Goal: Transaction & Acquisition: Purchase product/service

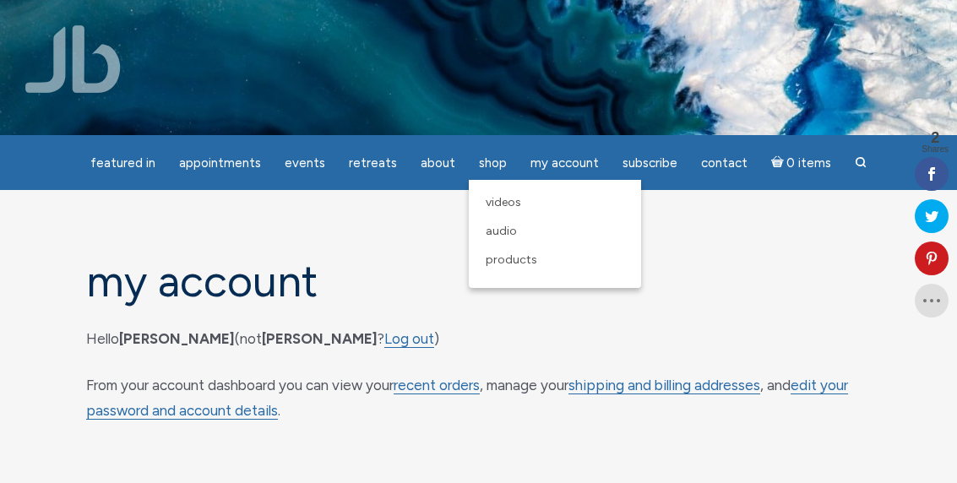
click at [500, 166] on span "Shop" at bounding box center [493, 162] width 28 height 15
click at [528, 208] on link "Videos" at bounding box center [554, 202] width 155 height 29
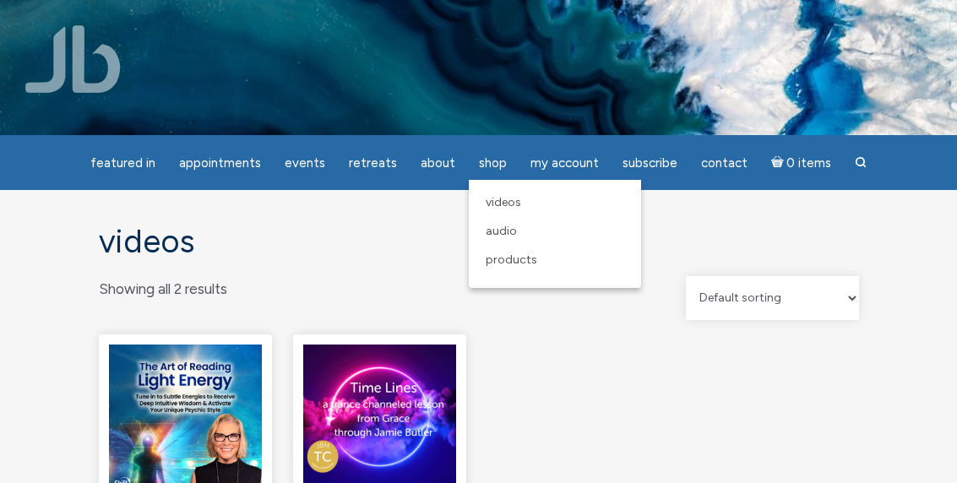
click at [534, 269] on link "Products" at bounding box center [554, 260] width 155 height 29
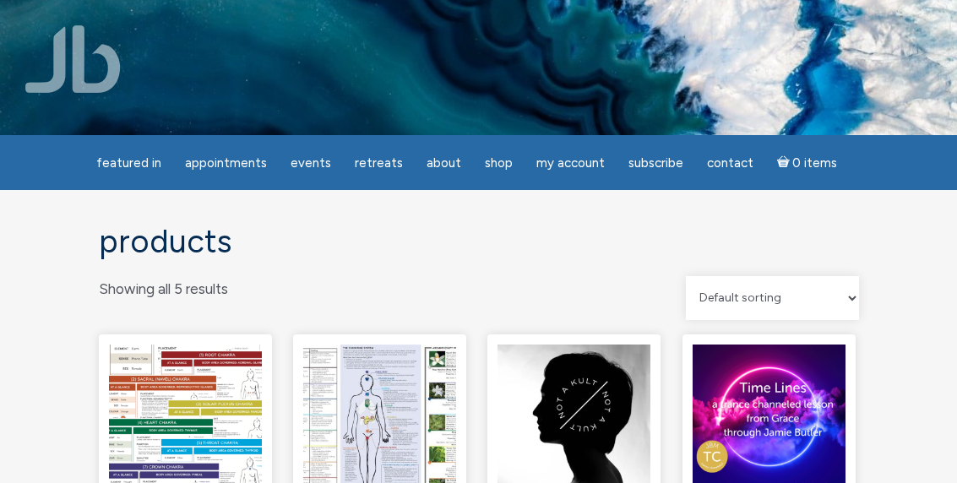
click at [611, 259] on h1 "Products" at bounding box center [479, 241] width 760 height 35
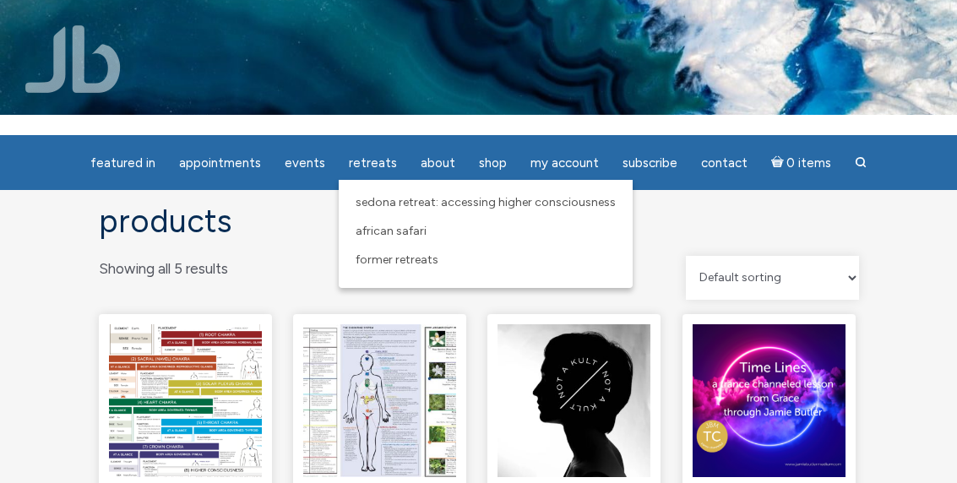
scroll to position [36, 0]
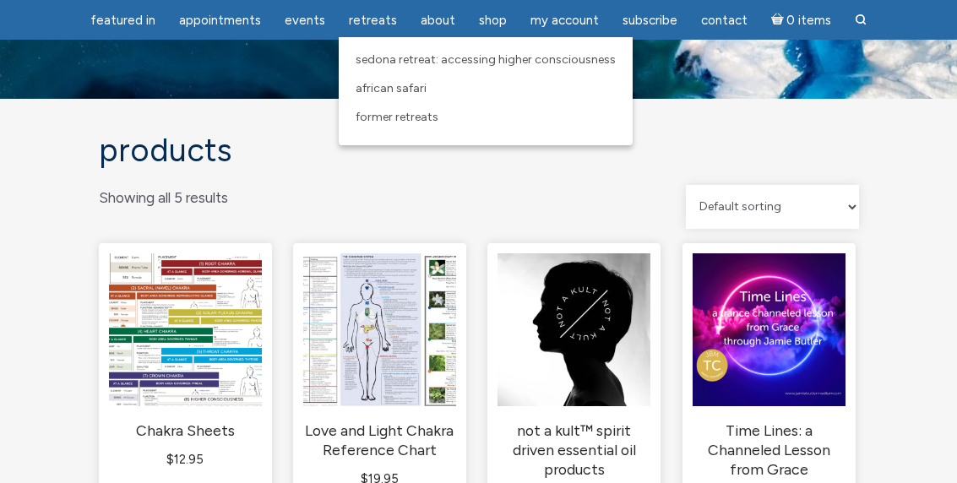
click at [441, 100] on link "African Safari" at bounding box center [485, 88] width 277 height 29
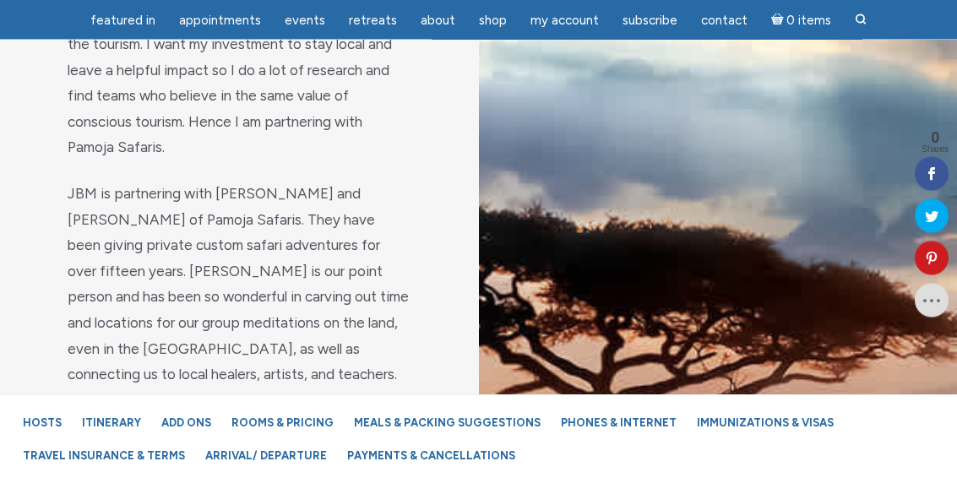
scroll to position [1650, 0]
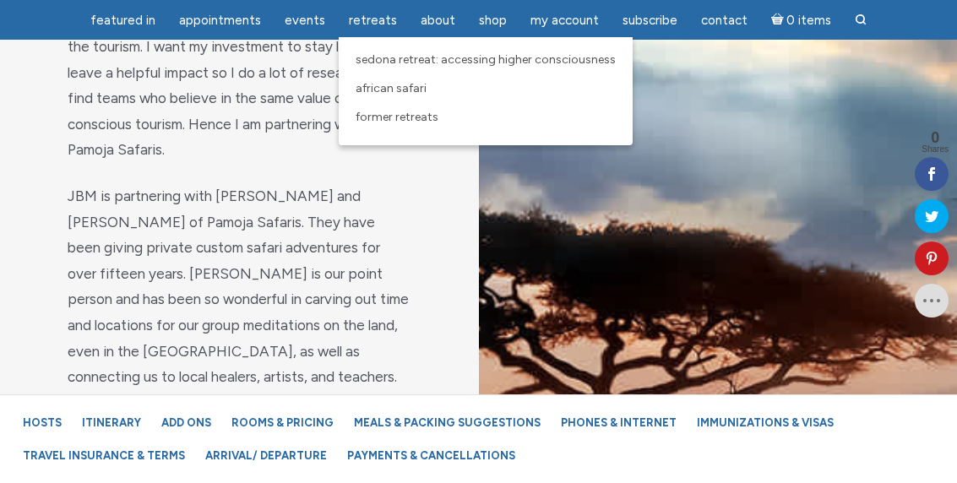
click at [461, 67] on span "Sedona Retreat: Accessing Higher Consciousness" at bounding box center [486, 59] width 260 height 14
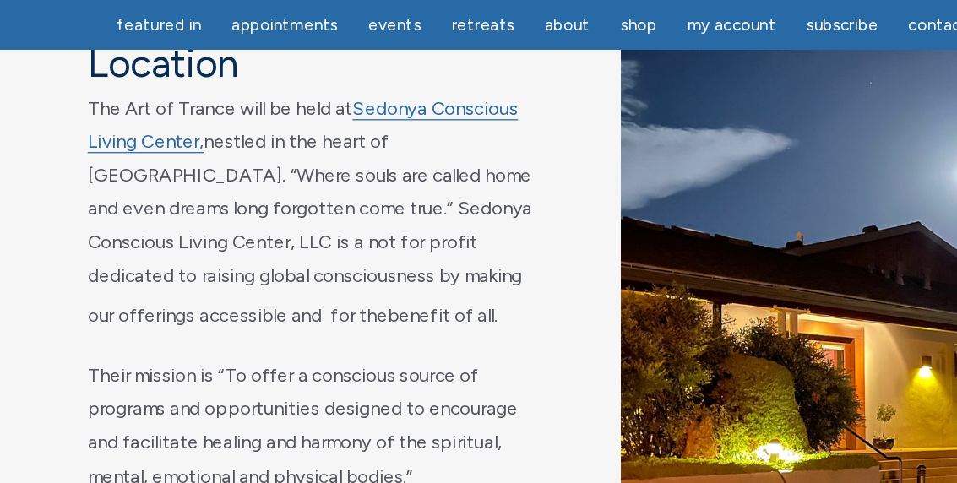
scroll to position [7371, 0]
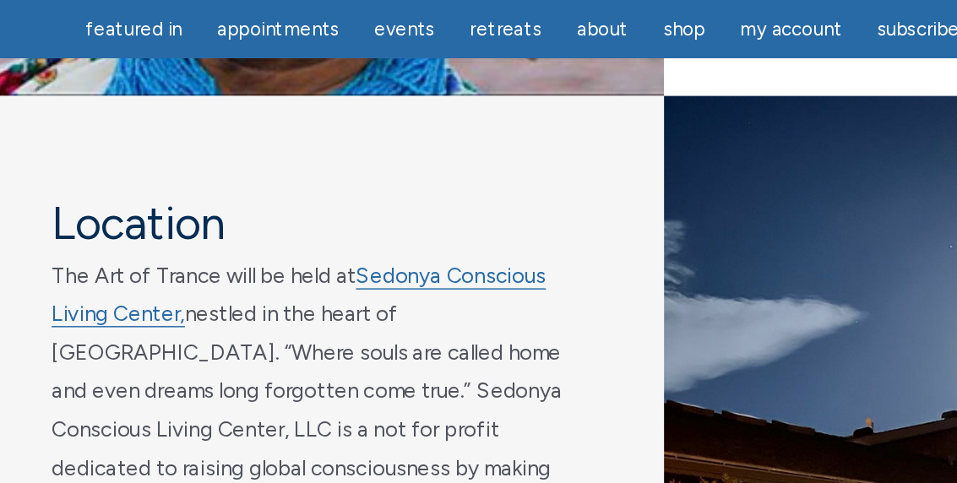
click at [535, 318] on div "main" at bounding box center [718, 350] width 479 height 571
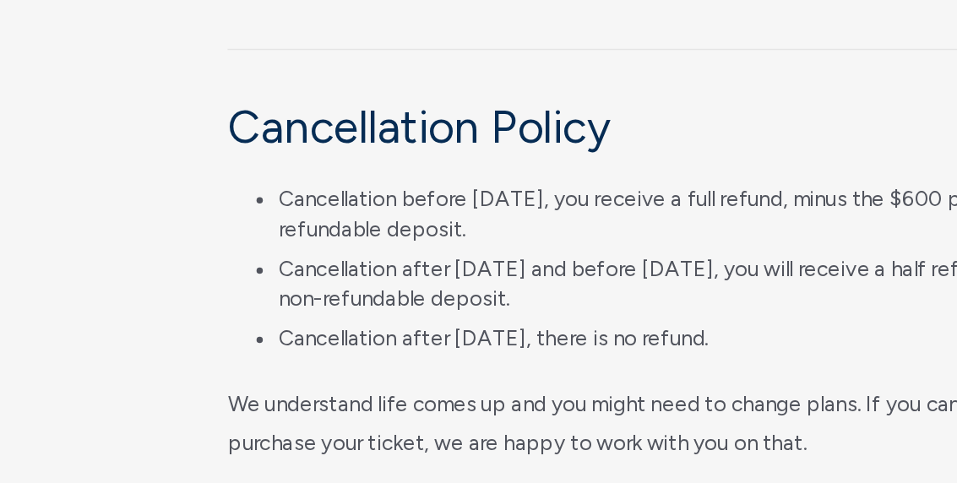
scroll to position [9452, 0]
